Goal: Task Accomplishment & Management: Manage account settings

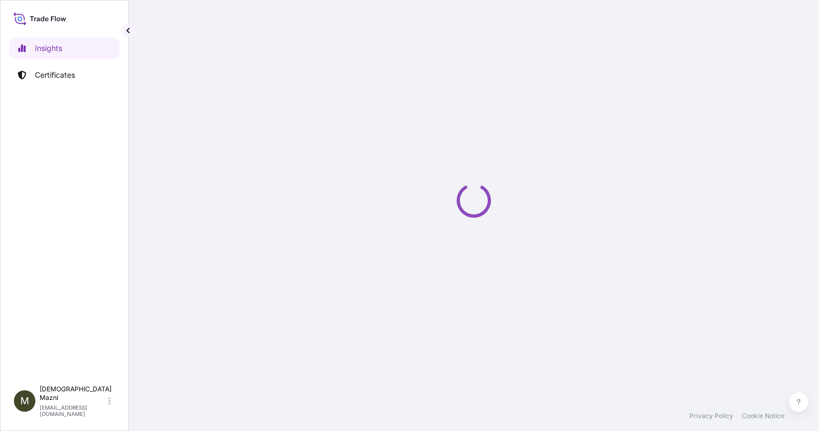
select select "2025"
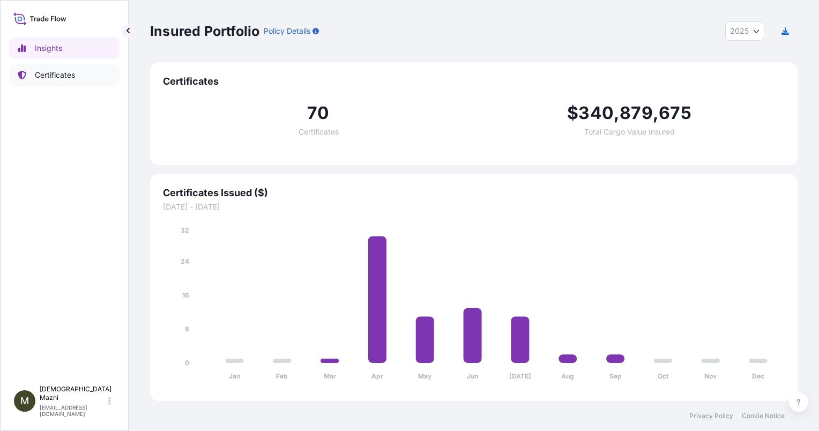
click at [84, 81] on link "Certificates" at bounding box center [64, 74] width 110 height 21
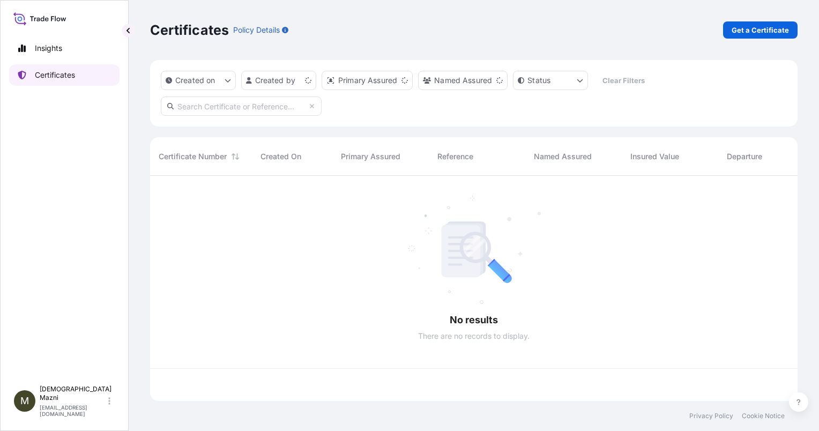
scroll to position [223, 639]
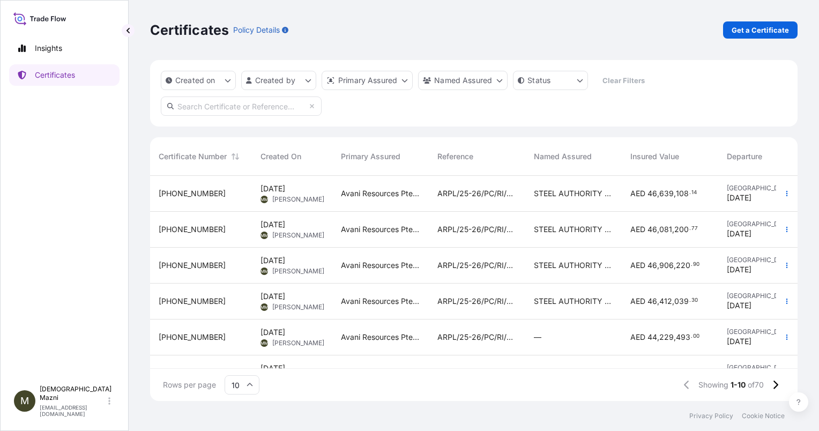
click at [186, 235] on div "[PHONE_NUMBER]" at bounding box center [201, 230] width 102 height 36
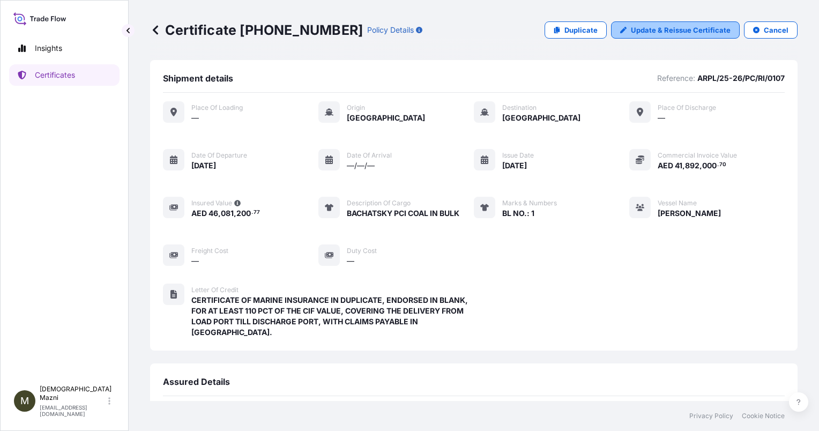
click at [686, 27] on p "Update & Reissue Certificate" at bounding box center [681, 30] width 100 height 11
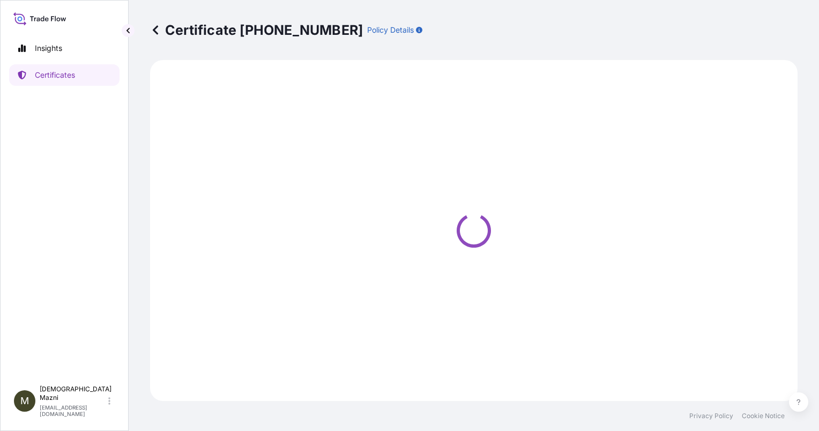
select select "Sea"
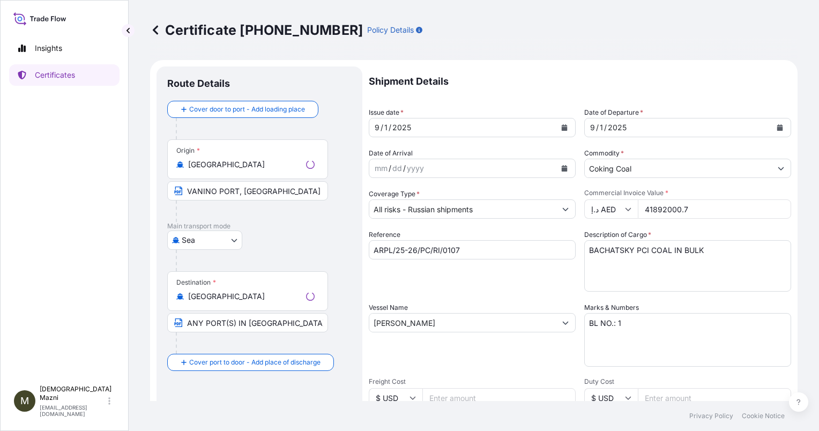
select select "31988"
drag, startPoint x: 689, startPoint y: 212, endPoint x: 603, endPoint y: 205, distance: 85.5
click at [603, 205] on div "د.إ AED 41892000.7" at bounding box center [688, 208] width 207 height 19
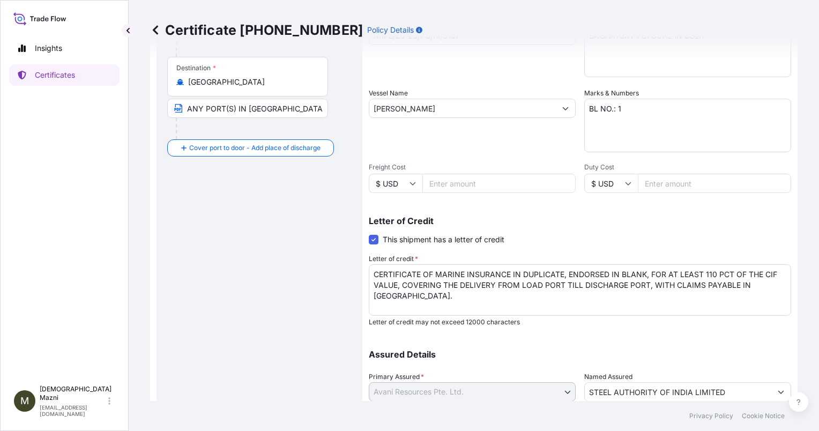
scroll to position [294, 0]
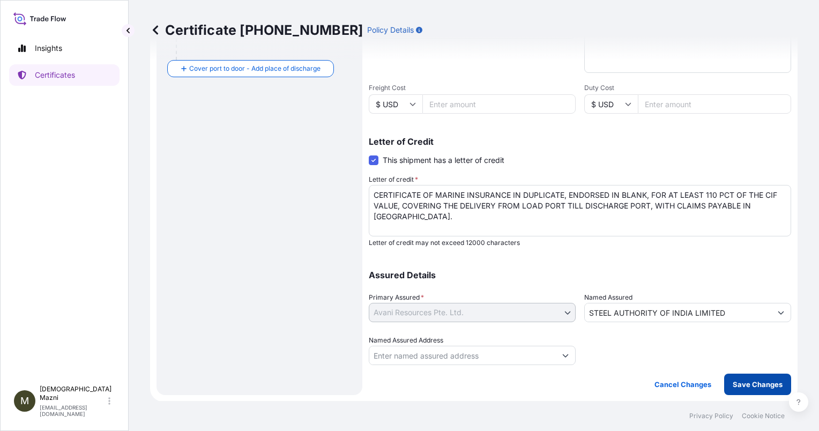
type input "41892804.44"
click at [734, 383] on p "Save Changes" at bounding box center [758, 384] width 50 height 11
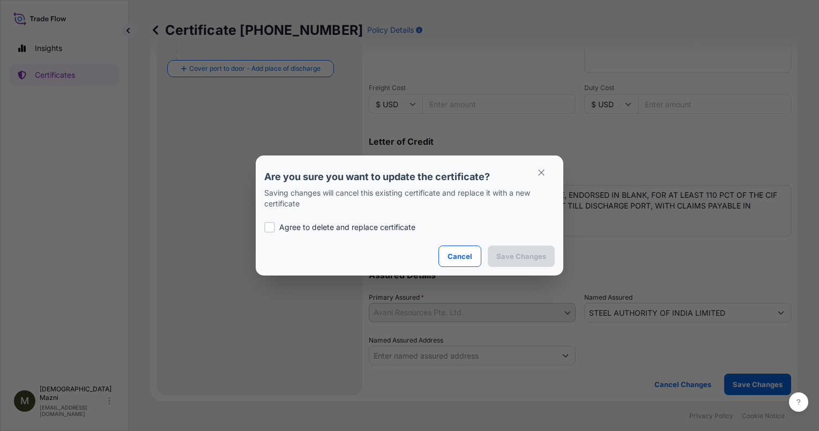
click at [349, 221] on div "Agree to delete and replace certificate" at bounding box center [409, 227] width 291 height 36
click at [352, 229] on p "Agree to delete and replace certificate" at bounding box center [347, 227] width 136 height 11
checkbox input "true"
click at [509, 251] on p "Save Changes" at bounding box center [522, 256] width 50 height 11
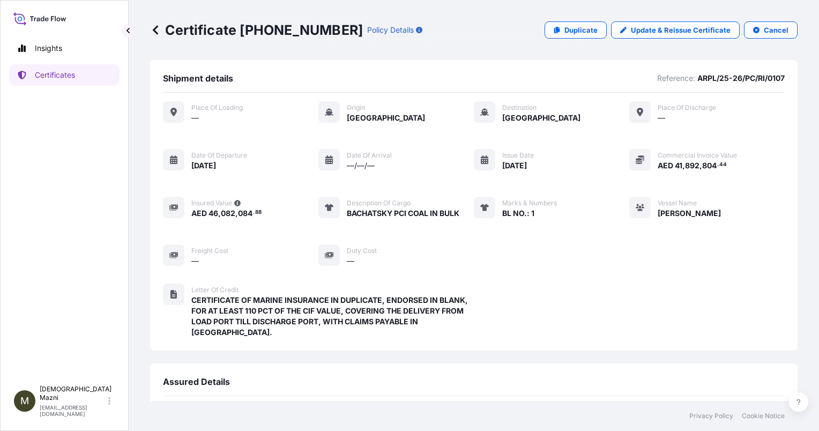
scroll to position [159, 0]
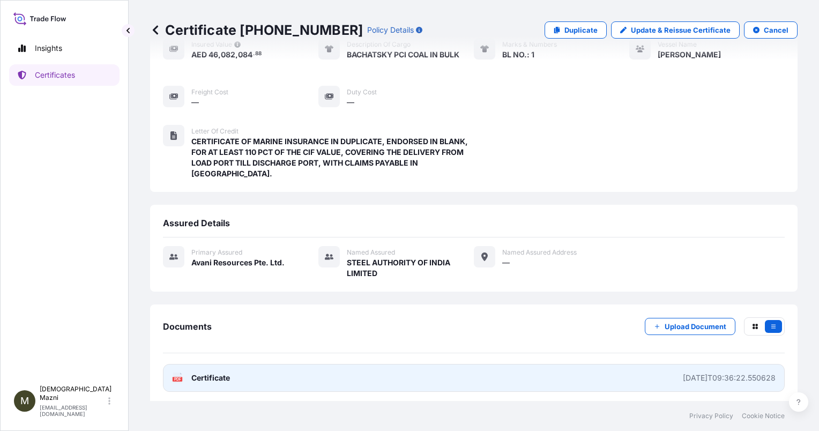
click at [716, 375] on div "2025-09-11T09:36:22.550628" at bounding box center [729, 378] width 93 height 11
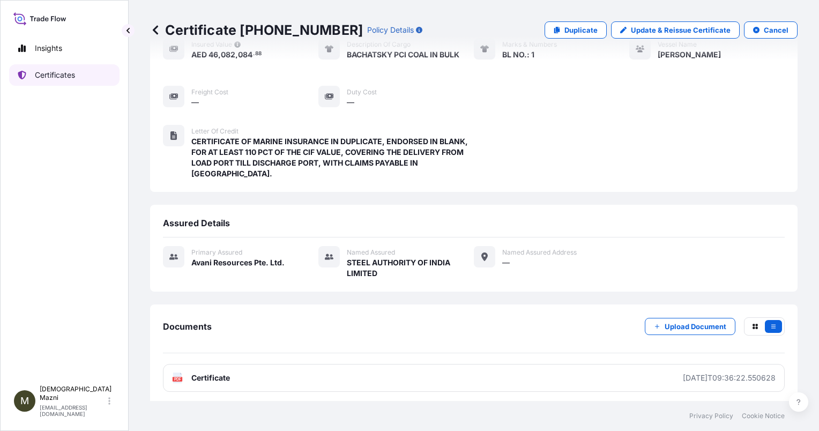
click at [58, 74] on p "Certificates" at bounding box center [55, 75] width 40 height 11
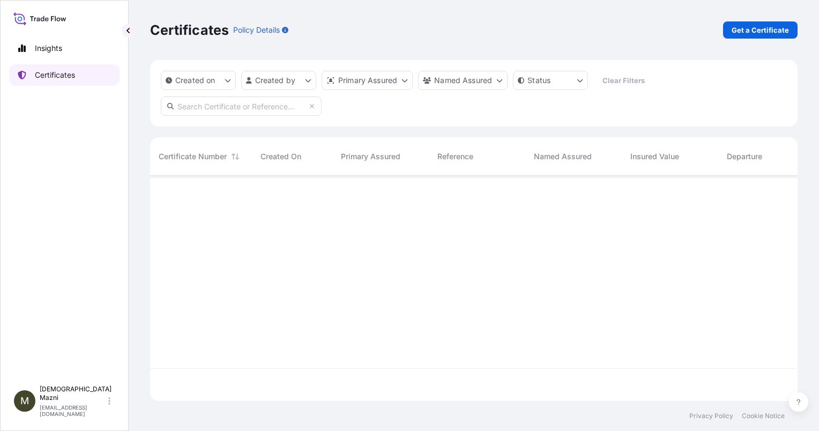
scroll to position [223, 639]
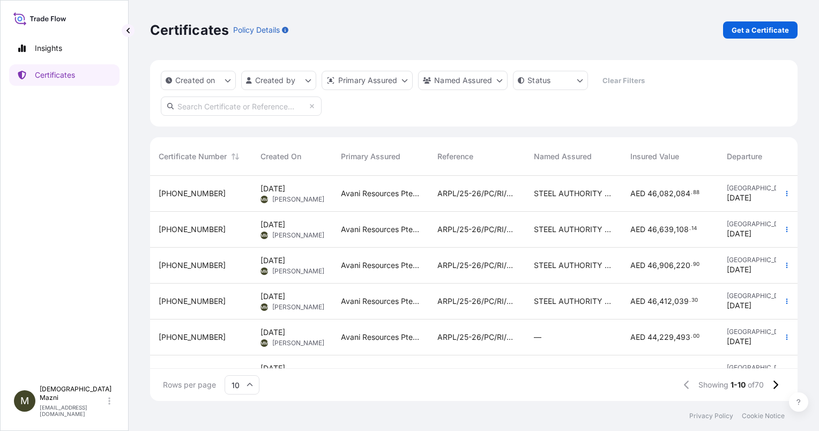
click at [213, 228] on div "31988-78-2" at bounding box center [201, 229] width 85 height 11
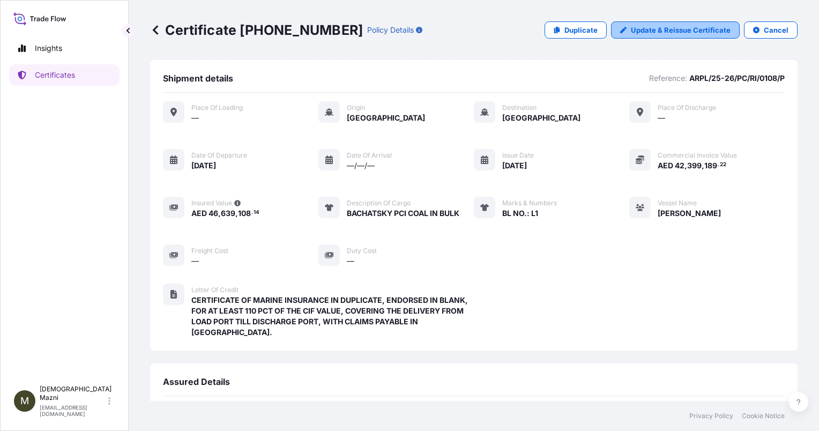
click at [665, 31] on p "Update & Reissue Certificate" at bounding box center [681, 30] width 100 height 11
select select "Sea"
select select "31988"
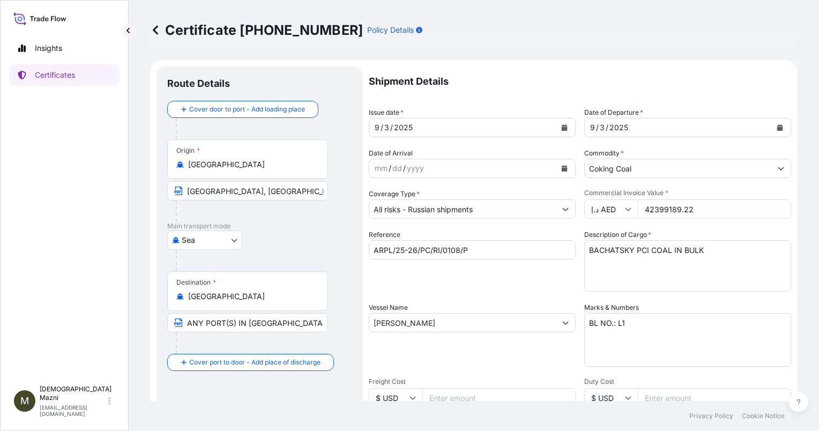
drag, startPoint x: 696, startPoint y: 205, endPoint x: 598, endPoint y: 212, distance: 97.9
click at [598, 212] on div "د.إ AED 42399189.22" at bounding box center [688, 208] width 207 height 19
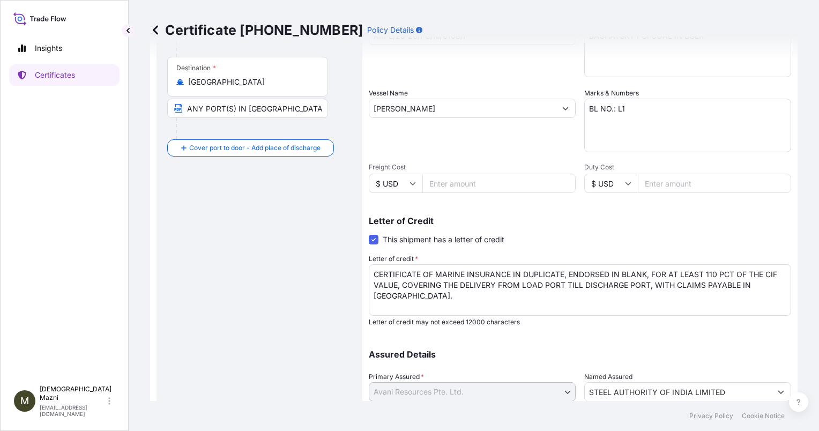
scroll to position [294, 0]
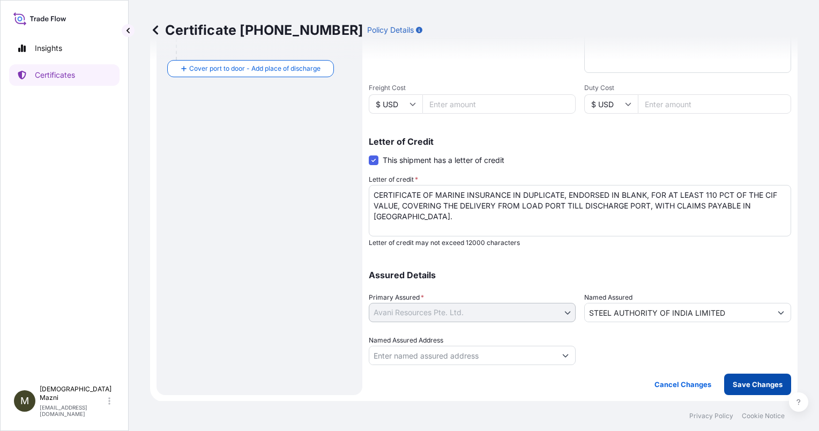
type input "42398404.26"
click at [764, 385] on p "Save Changes" at bounding box center [758, 384] width 50 height 11
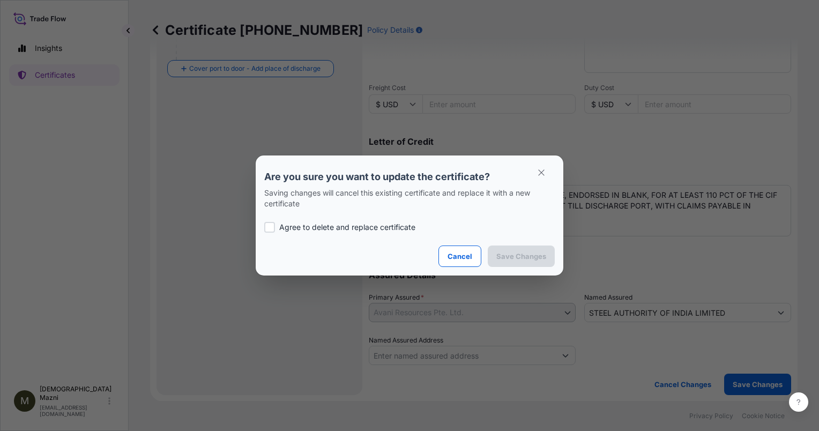
click at [396, 234] on div "Agree to delete and replace certificate" at bounding box center [409, 227] width 291 height 36
click at [396, 231] on p "Agree to delete and replace certificate" at bounding box center [347, 227] width 136 height 11
checkbox input "true"
click at [526, 256] on p "Save Changes" at bounding box center [522, 256] width 50 height 11
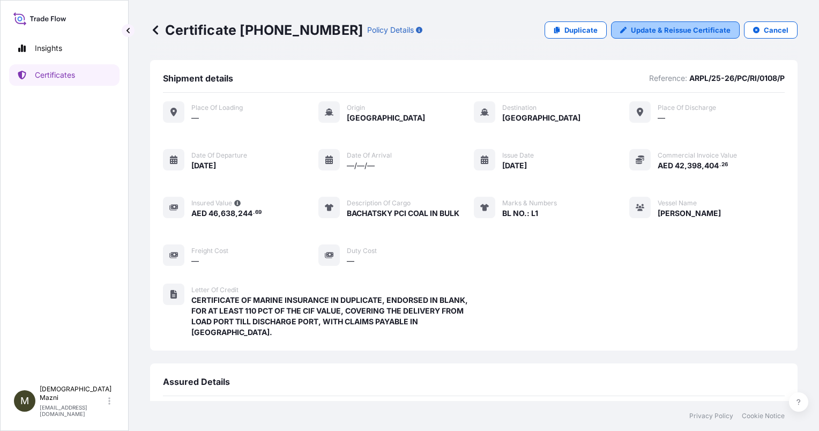
click at [631, 34] on p "Update & Reissue Certificate" at bounding box center [681, 30] width 100 height 11
select select "Sea"
select select "31988"
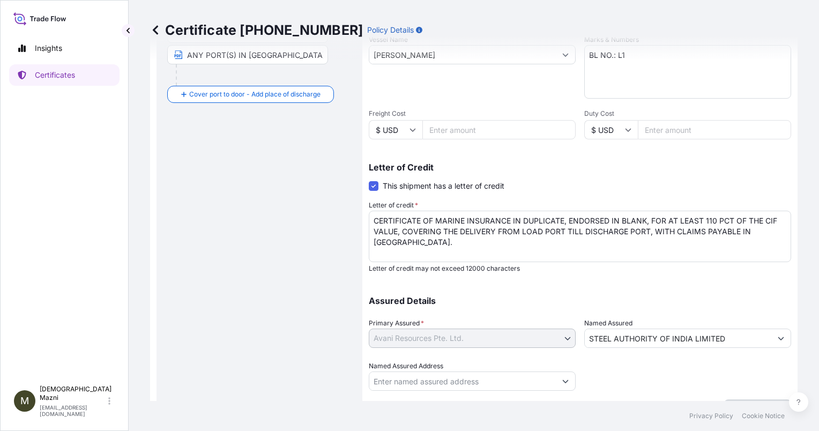
scroll to position [294, 0]
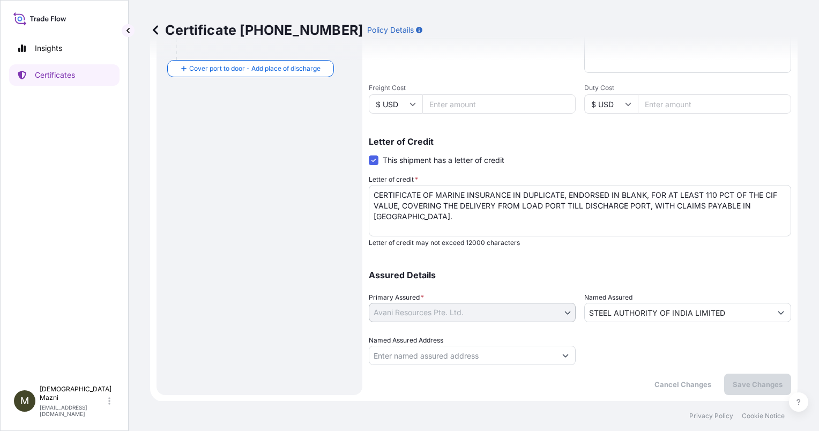
click at [705, 228] on textarea "CERTIFICATE OF MARINE INSURANCE IN DUPLICATE, ENDORSED IN BLANK, FOR AT LEAST 1…" at bounding box center [580, 210] width 423 height 51
click at [151, 29] on icon at bounding box center [155, 30] width 11 height 11
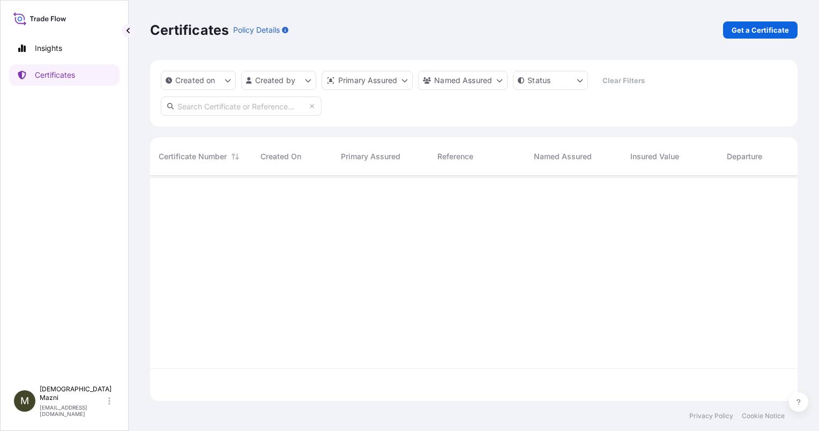
scroll to position [223, 639]
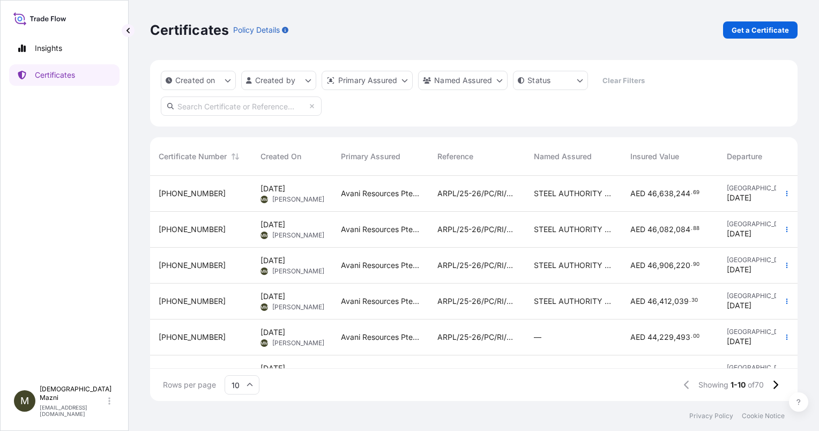
click at [200, 195] on span "31988-78-3" at bounding box center [192, 193] width 67 height 11
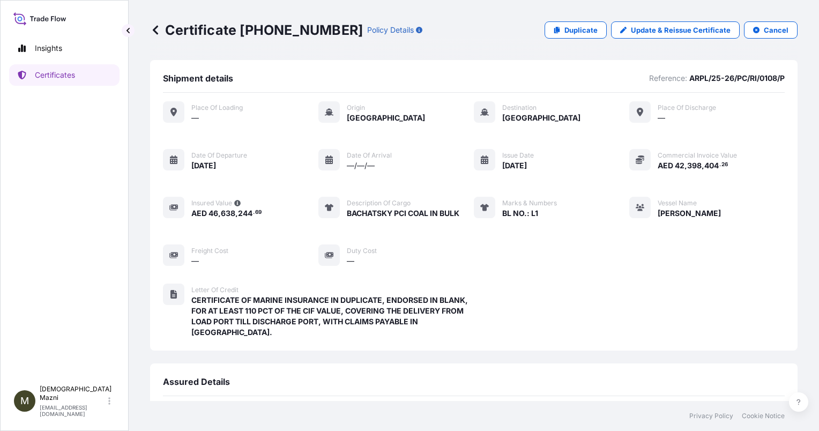
scroll to position [159, 0]
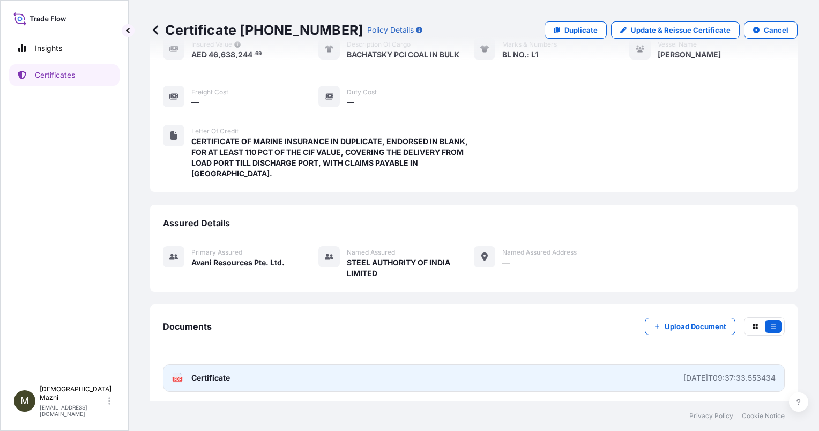
click at [697, 373] on div "2025-09-11T09:37:33.553434" at bounding box center [730, 378] width 92 height 11
